Goal: Task Accomplishment & Management: Manage account settings

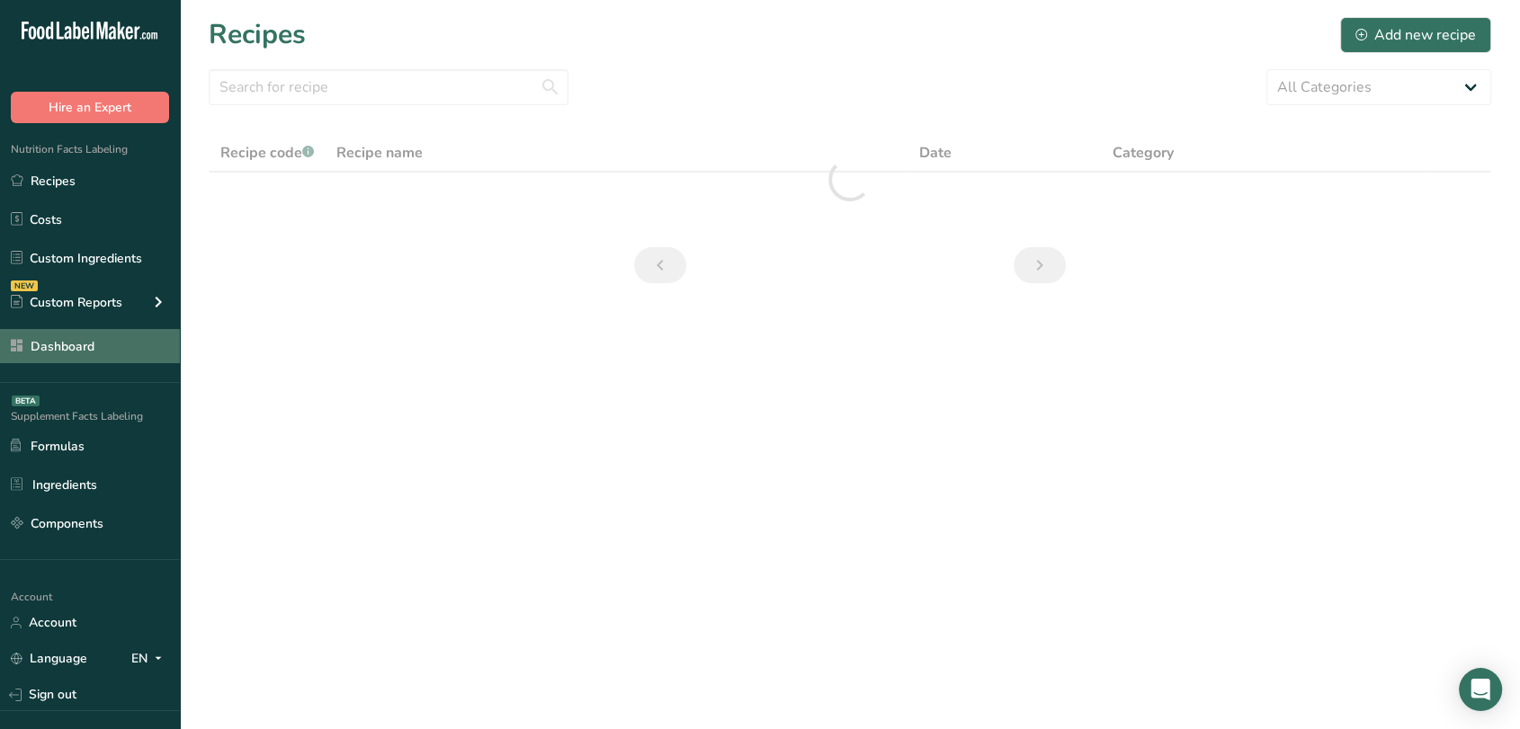
click at [69, 338] on link "Dashboard" at bounding box center [90, 346] width 180 height 34
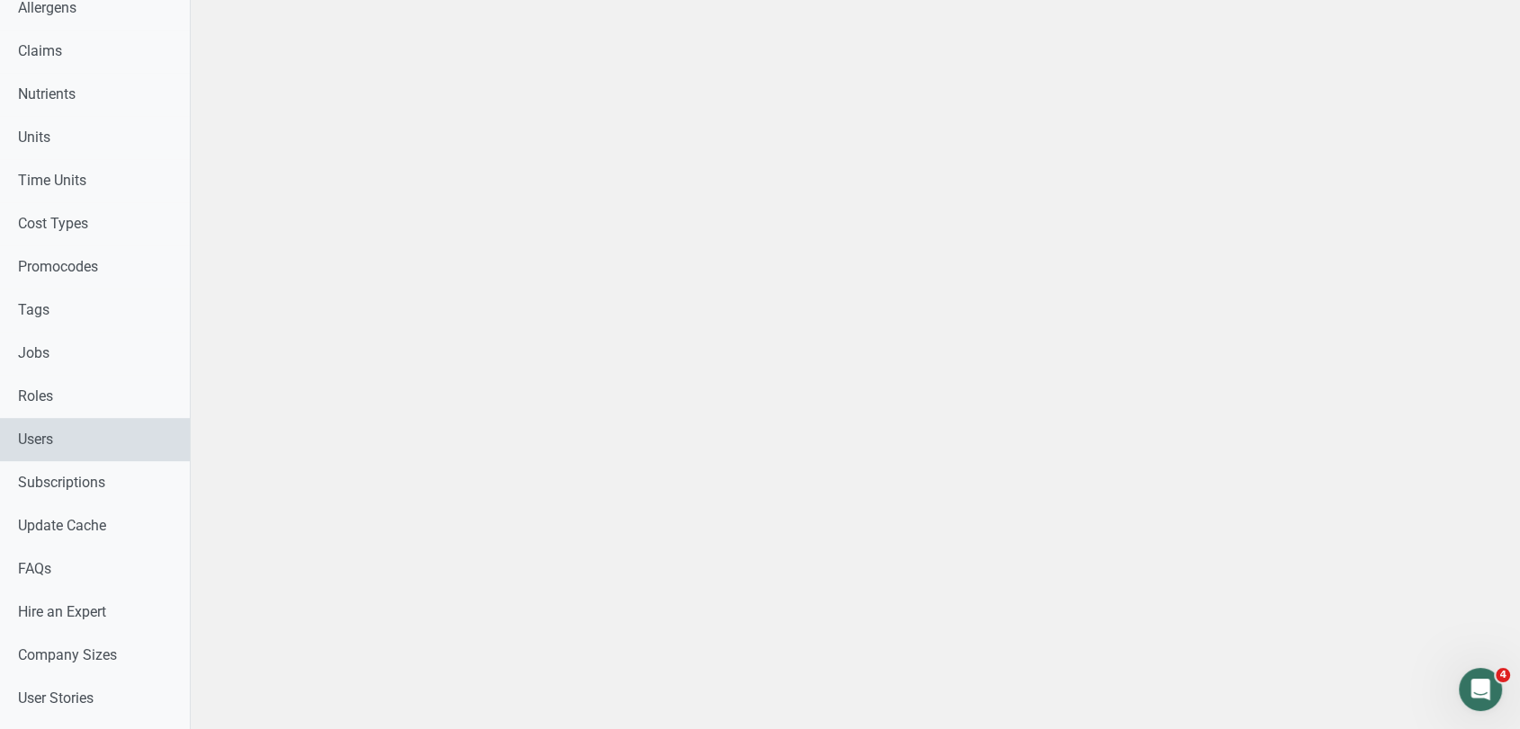
click at [43, 447] on link "Users" at bounding box center [95, 439] width 190 height 43
select select
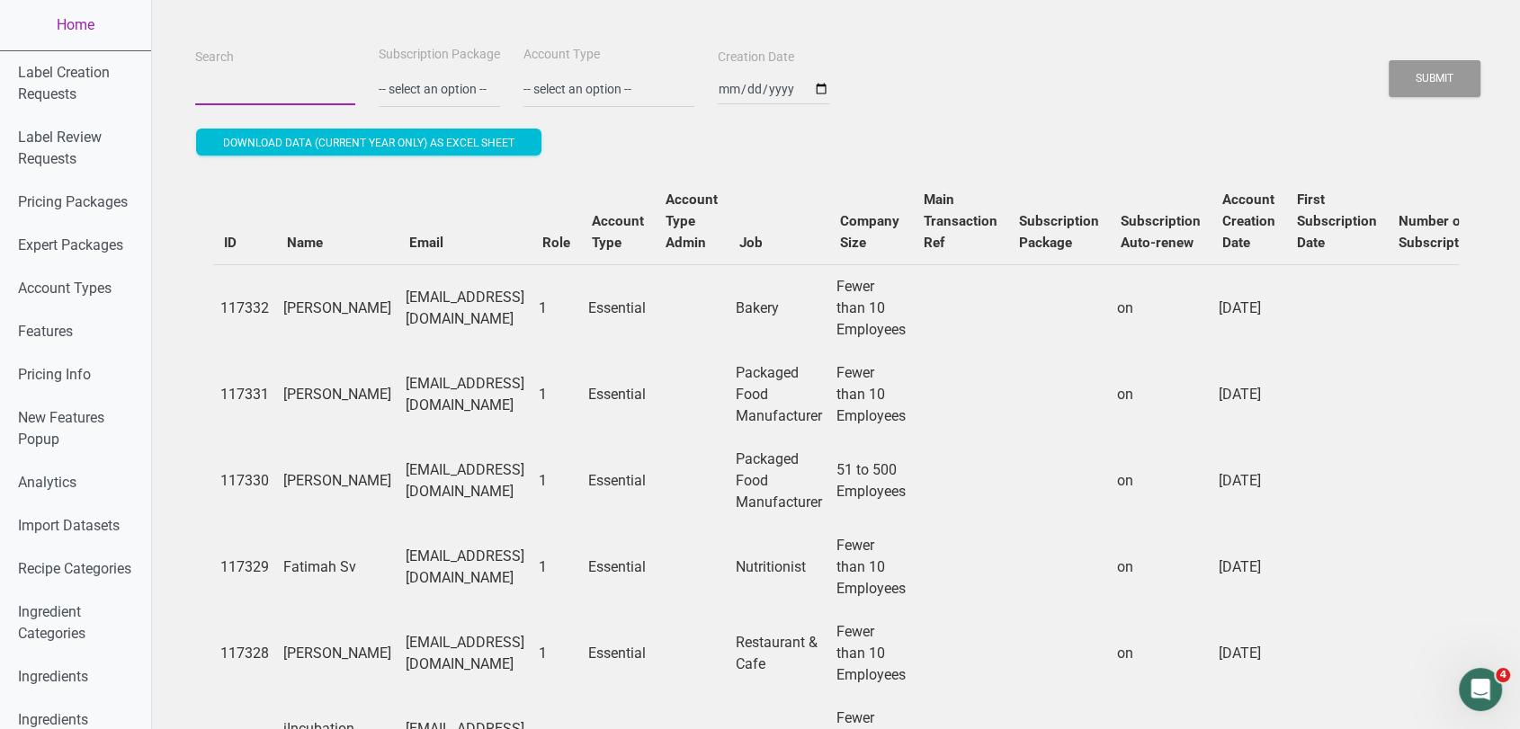
click at [273, 88] on input "Search" at bounding box center [275, 89] width 160 height 32
paste input "oalshaer68@gmail.com"
type input "oalshaer68@gmail.com"
click at [1389, 60] on button "Submit" at bounding box center [1435, 78] width 92 height 37
